Goal: Task Accomplishment & Management: Manage account settings

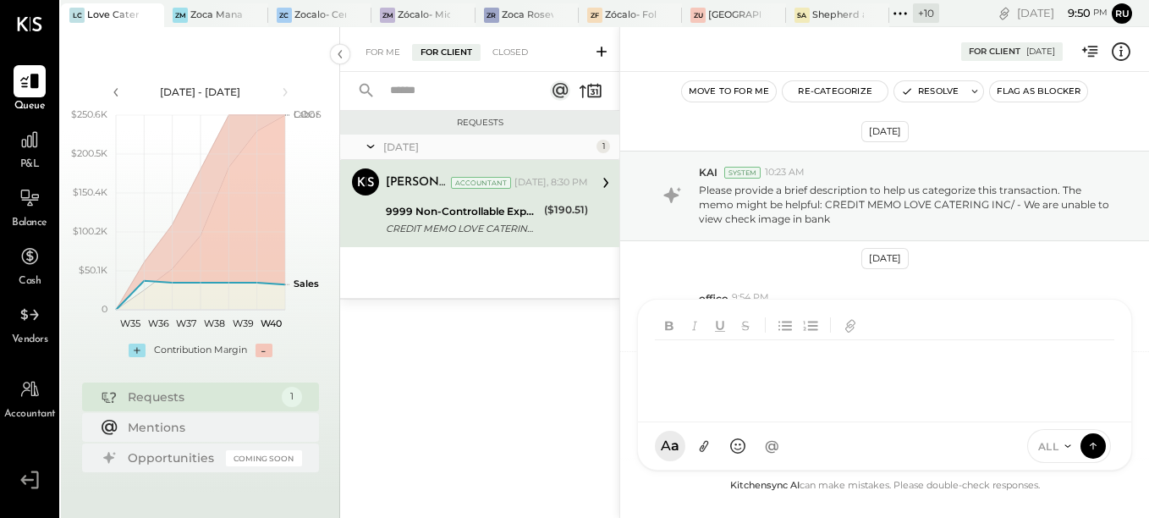
scroll to position [194, 0]
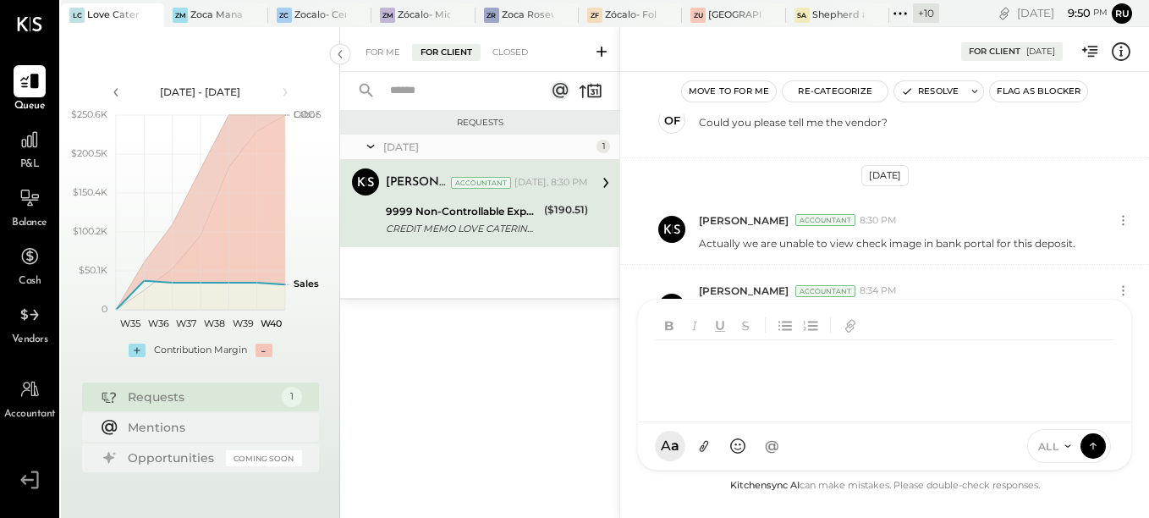
click at [512, 349] on div "Requests [DATE] 1 [PERSON_NAME] Accountant [PERSON_NAME] Accountant [DATE], 8:3…" at bounding box center [479, 294] width 279 height 366
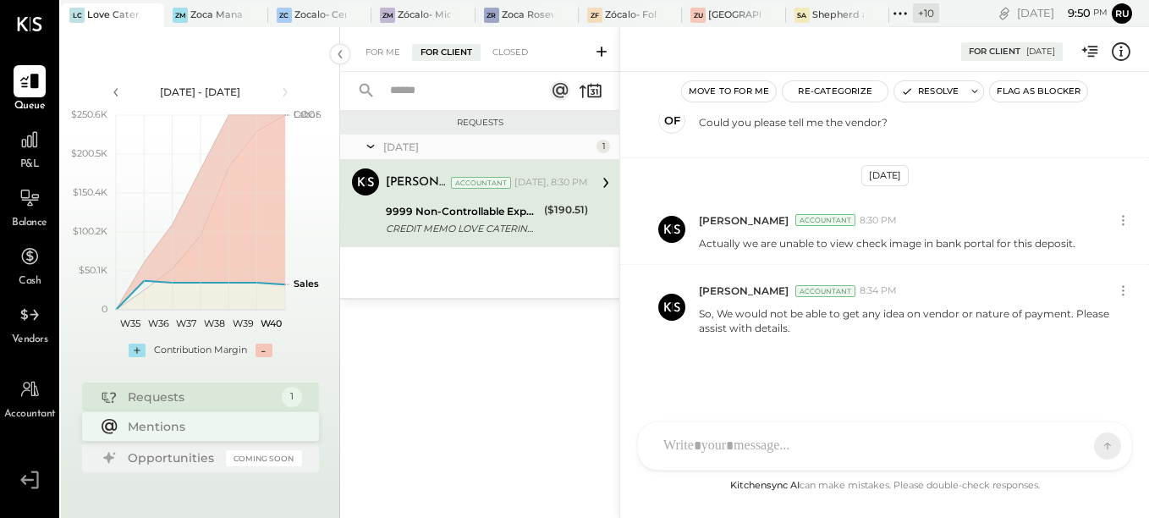
click at [171, 420] on div "Mentions" at bounding box center [211, 426] width 166 height 17
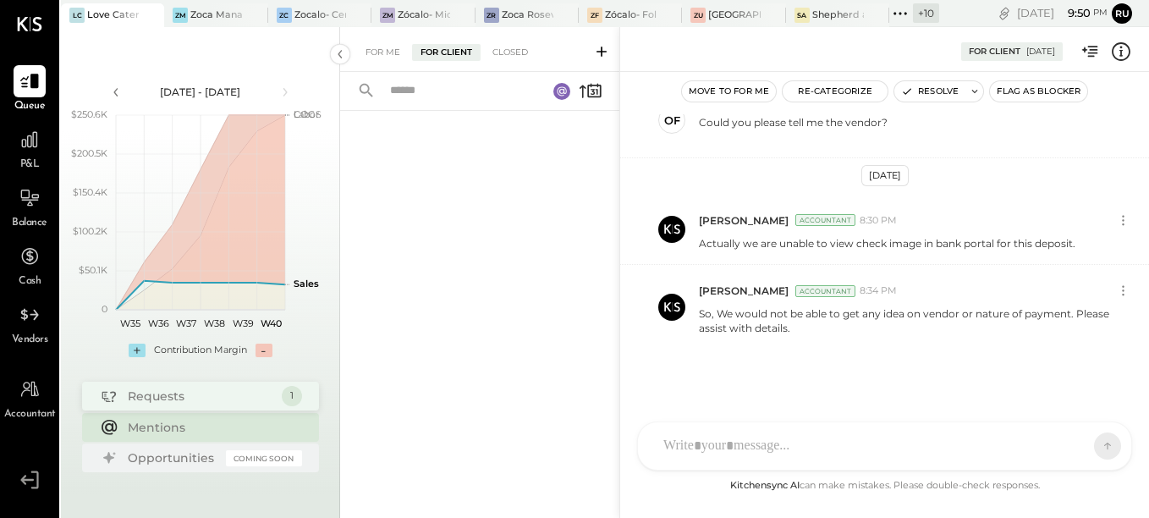
click at [185, 403] on div "Requests" at bounding box center [201, 396] width 146 height 17
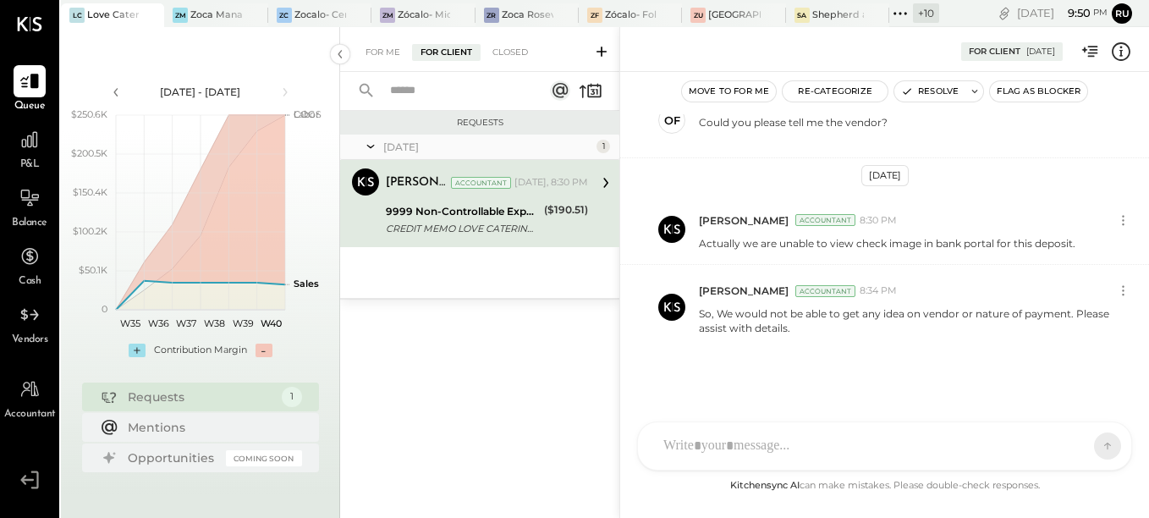
click at [802, 438] on div at bounding box center [884, 445] width 493 height 47
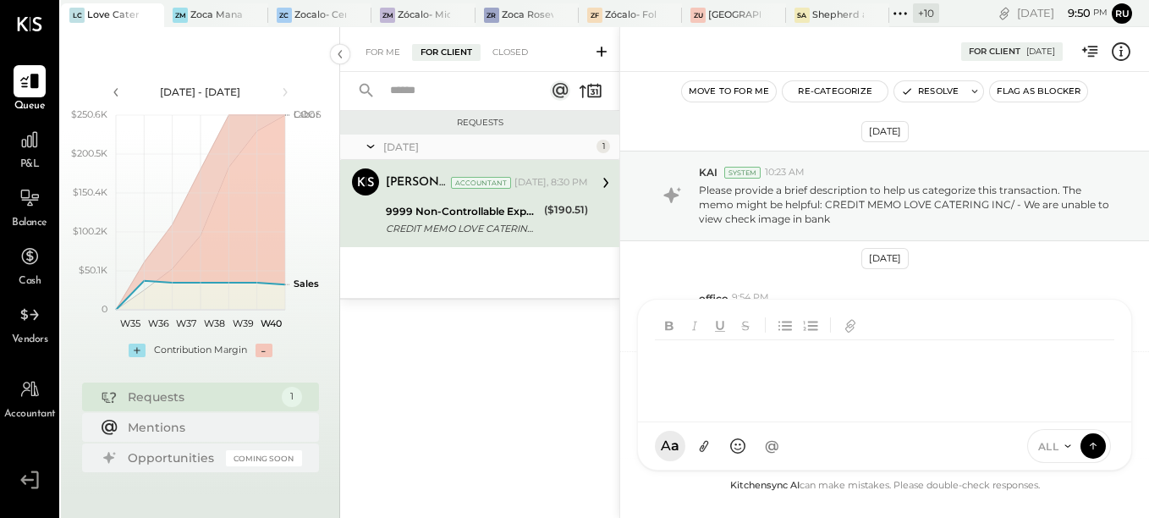
scroll to position [194, 0]
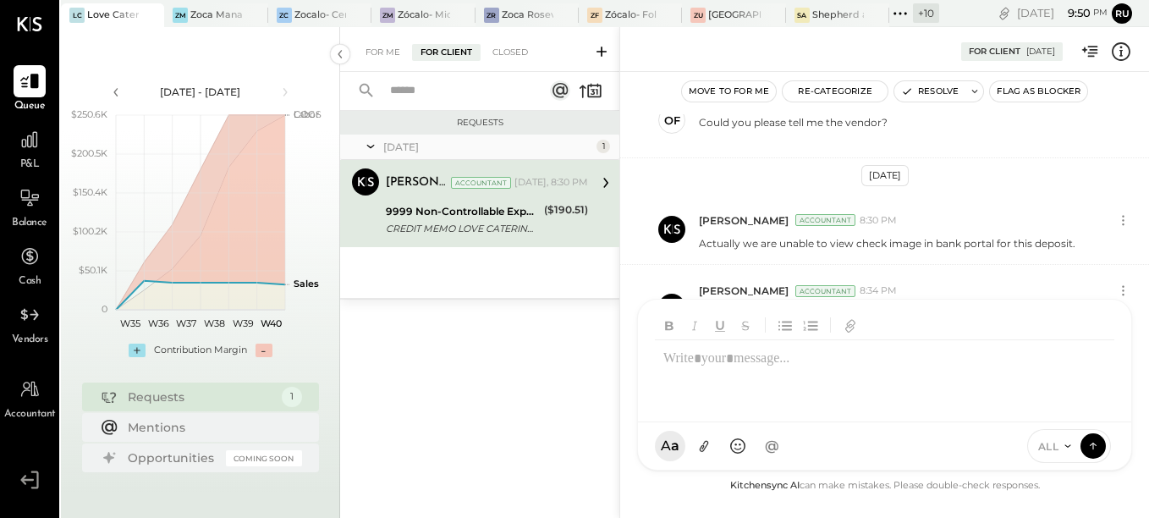
click at [481, 339] on div "Requests [DATE] 1 [PERSON_NAME] Accountant [PERSON_NAME] Accountant [DATE], 8:3…" at bounding box center [479, 294] width 279 height 366
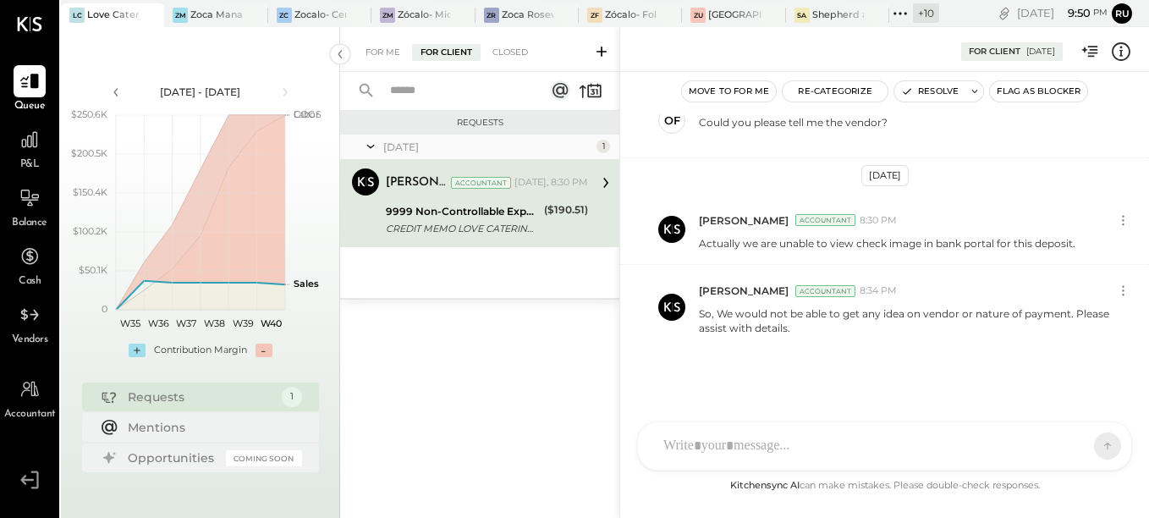
click at [517, 98] on input "text" at bounding box center [456, 91] width 153 height 28
click at [523, 8] on div at bounding box center [549, 14] width 59 height 23
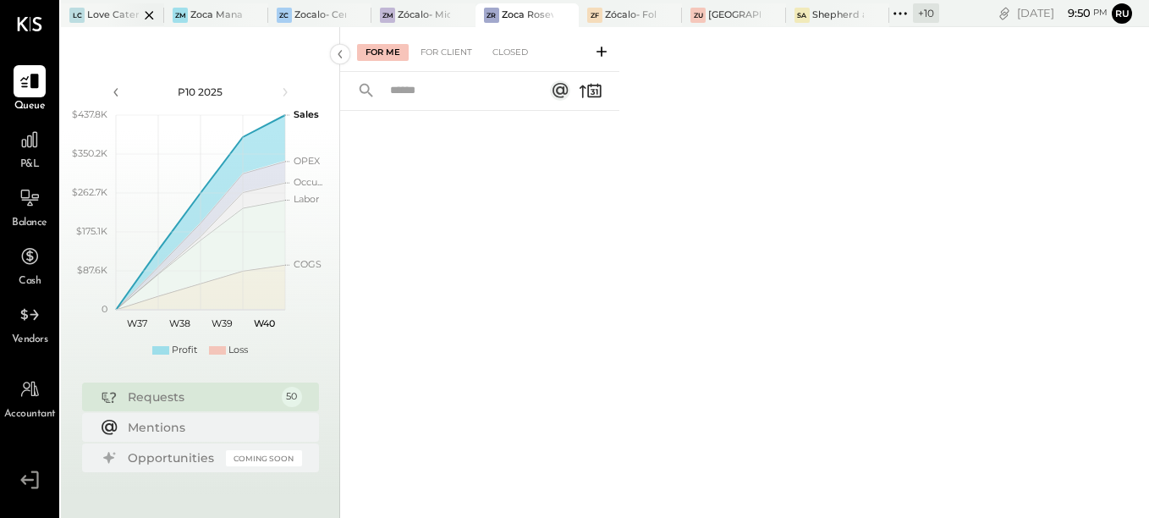
click at [116, 14] on div at bounding box center [134, 14] width 59 height 23
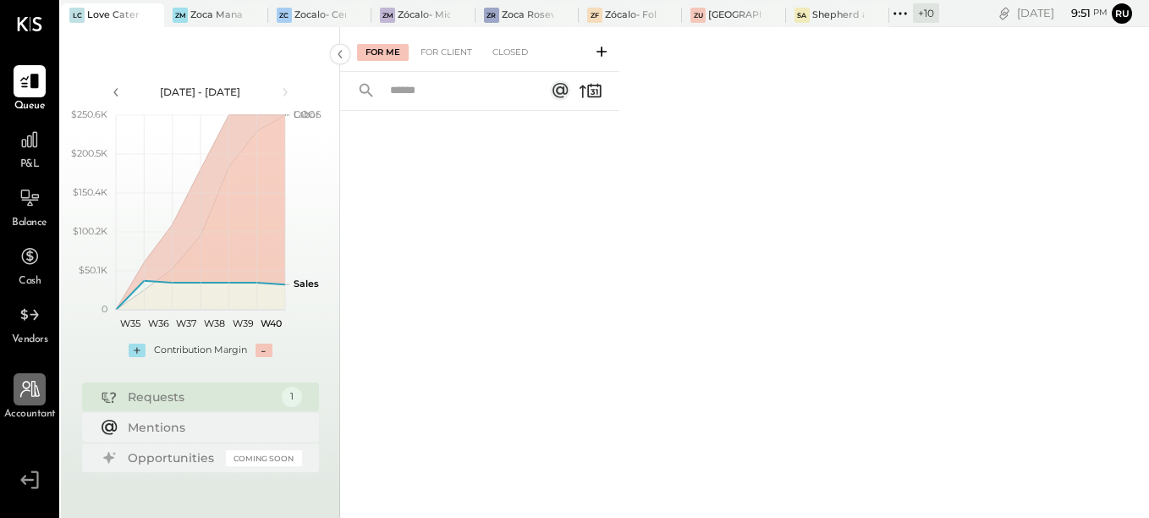
click at [30, 383] on icon at bounding box center [29, 389] width 19 height 17
select select "**"
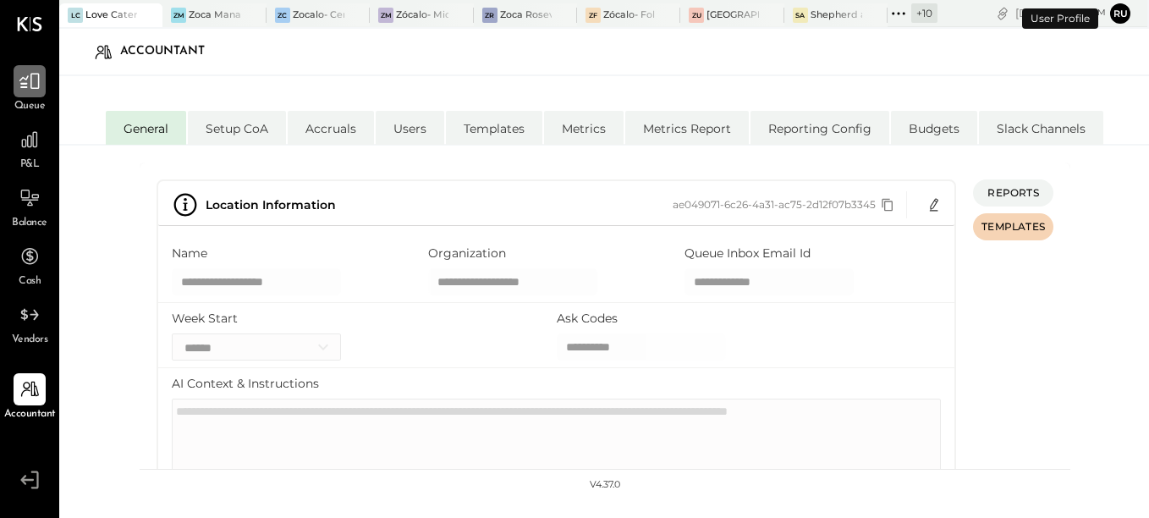
click at [37, 96] on div at bounding box center [30, 81] width 32 height 32
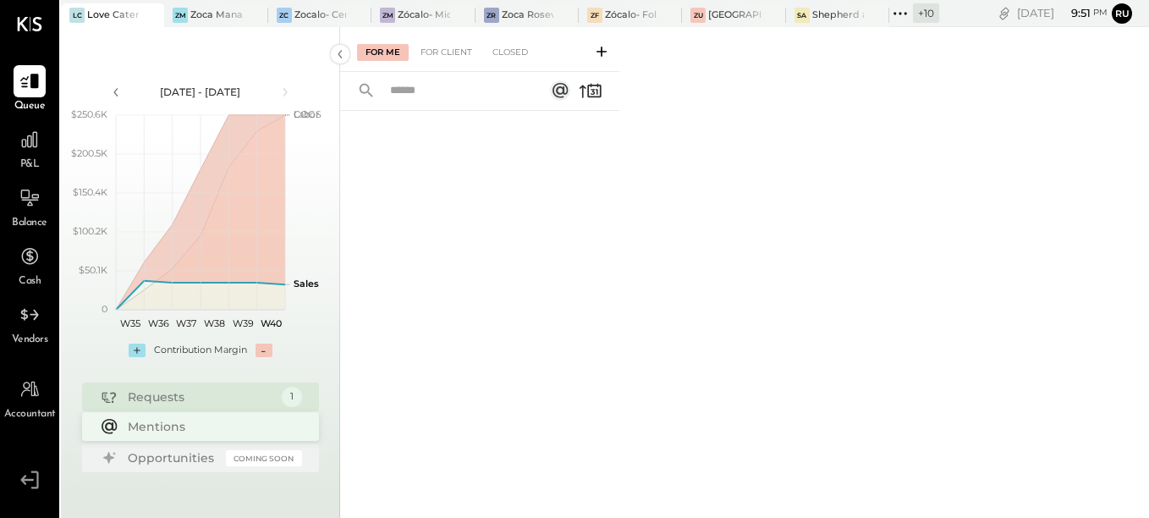
click at [185, 424] on div "Mentions" at bounding box center [211, 426] width 166 height 17
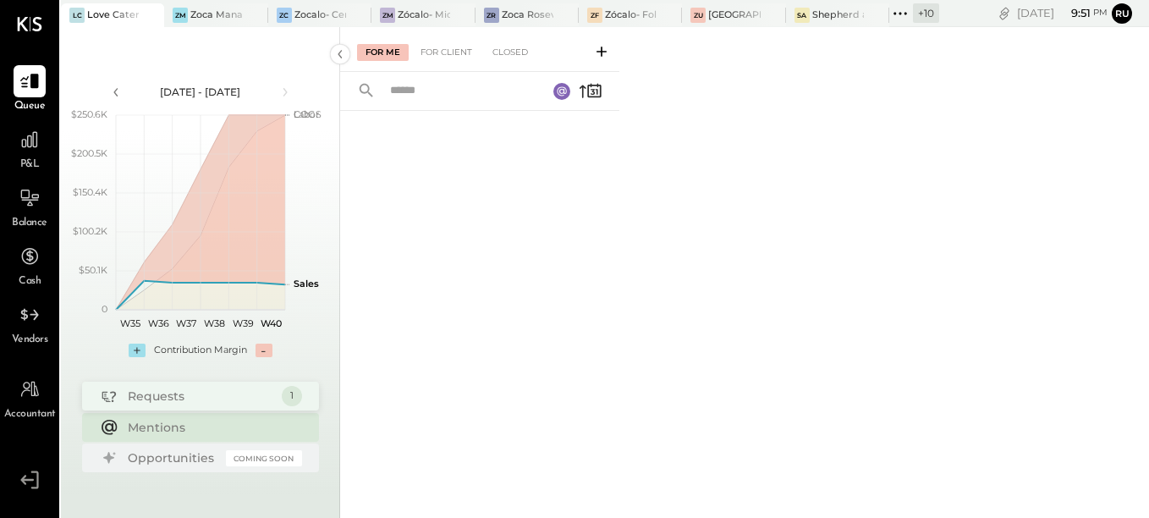
click at [154, 401] on div "Requests" at bounding box center [201, 396] width 146 height 17
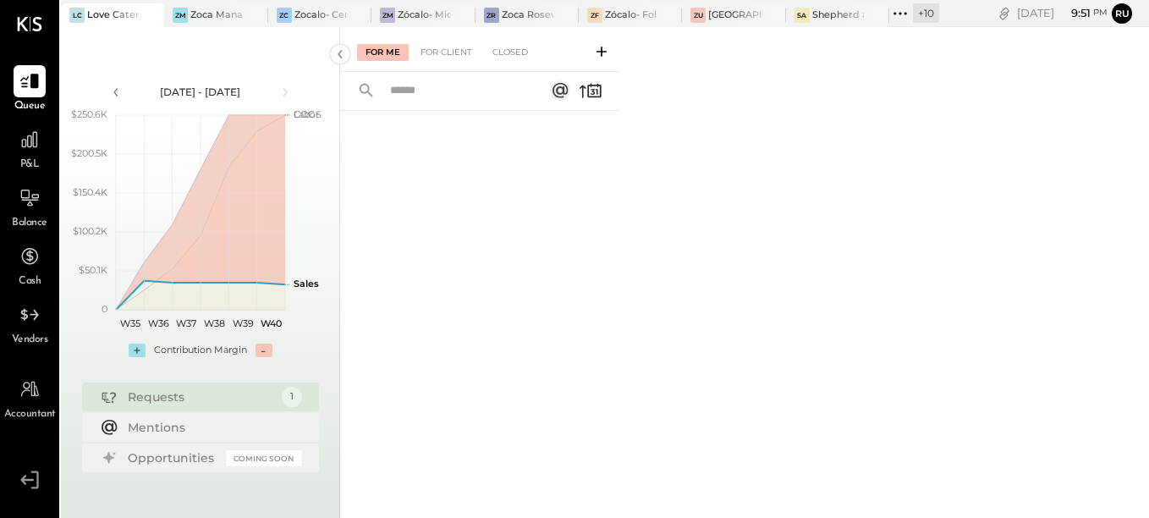
click at [210, 399] on div "Requests" at bounding box center [201, 396] width 146 height 17
click at [443, 56] on div "For Client" at bounding box center [446, 52] width 69 height 17
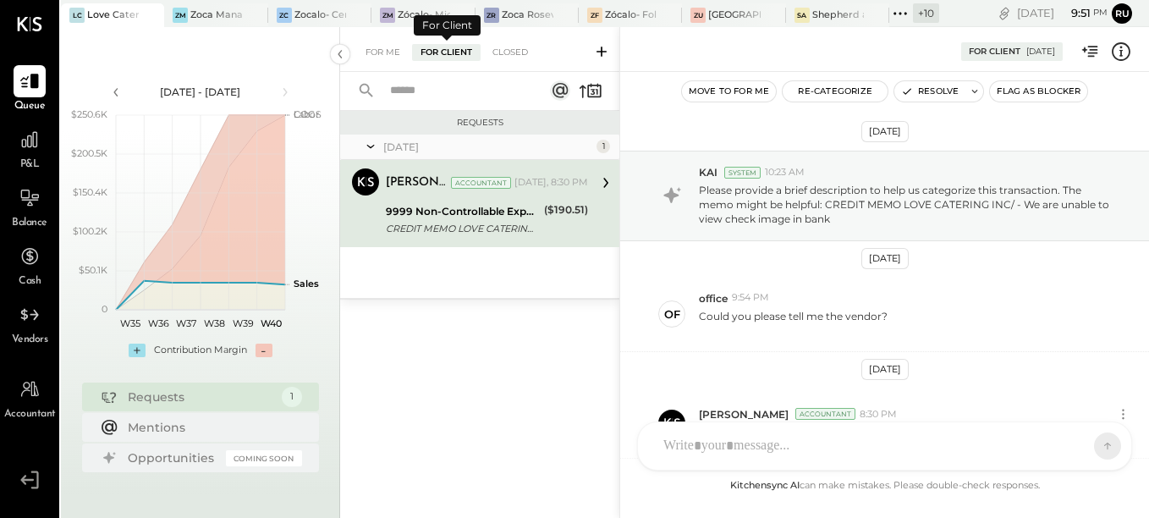
scroll to position [194, 0]
